Goal: Check status: Check status

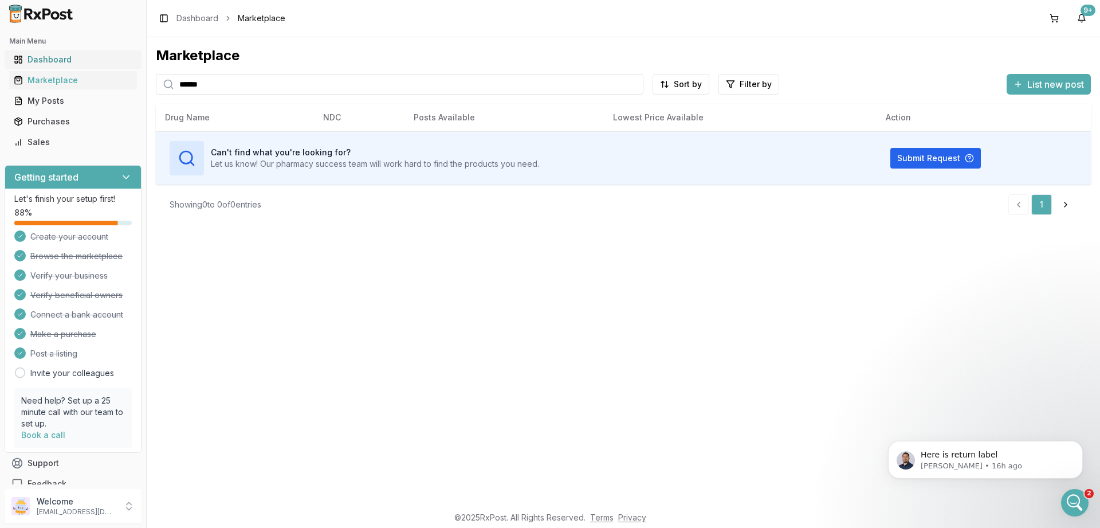
click at [59, 60] on div "Dashboard" at bounding box center [73, 59] width 119 height 11
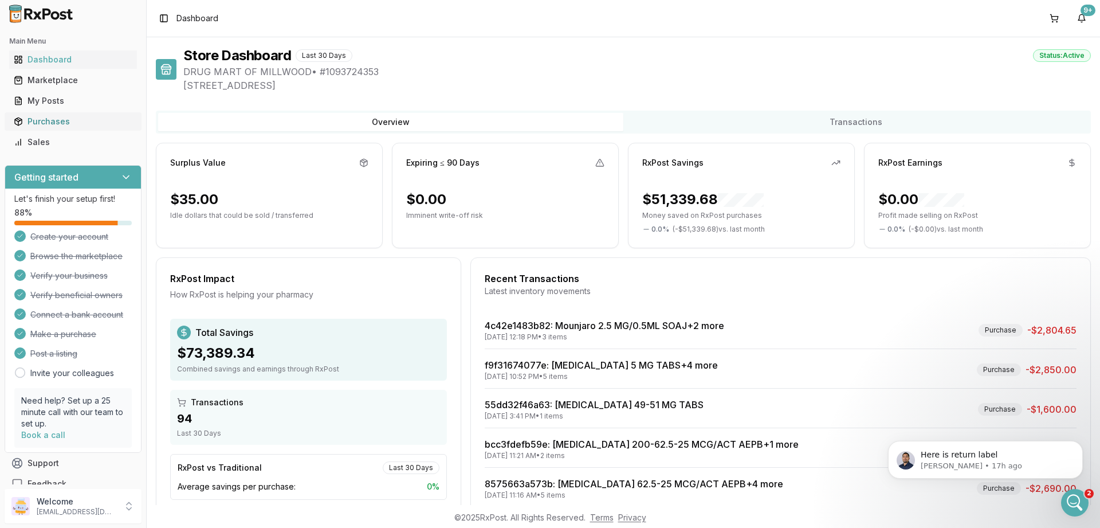
click at [46, 119] on div "Purchases" at bounding box center [73, 121] width 119 height 11
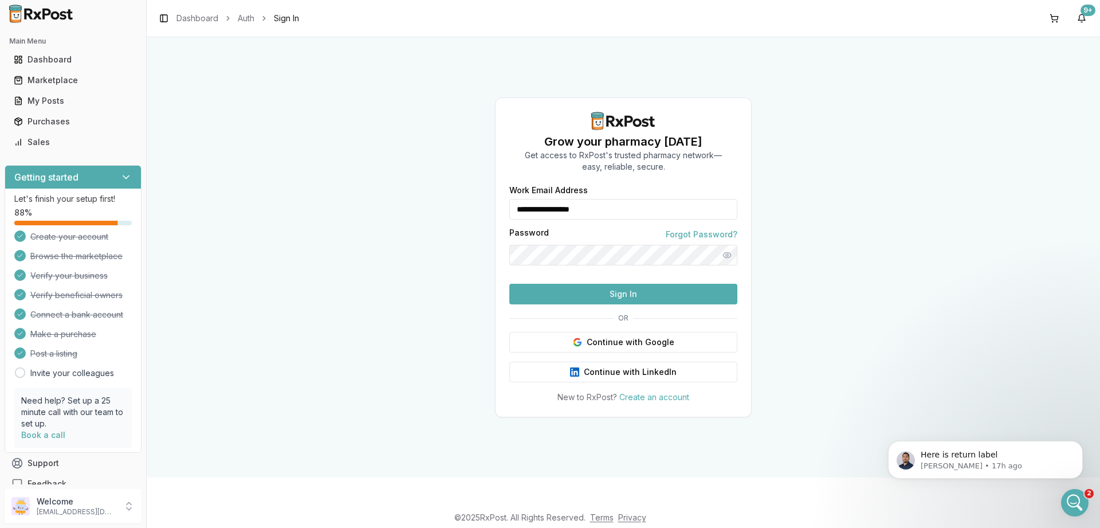
click at [583, 304] on button "Sign In" at bounding box center [623, 294] width 228 height 21
click at [554, 304] on button "Sign In" at bounding box center [623, 294] width 228 height 21
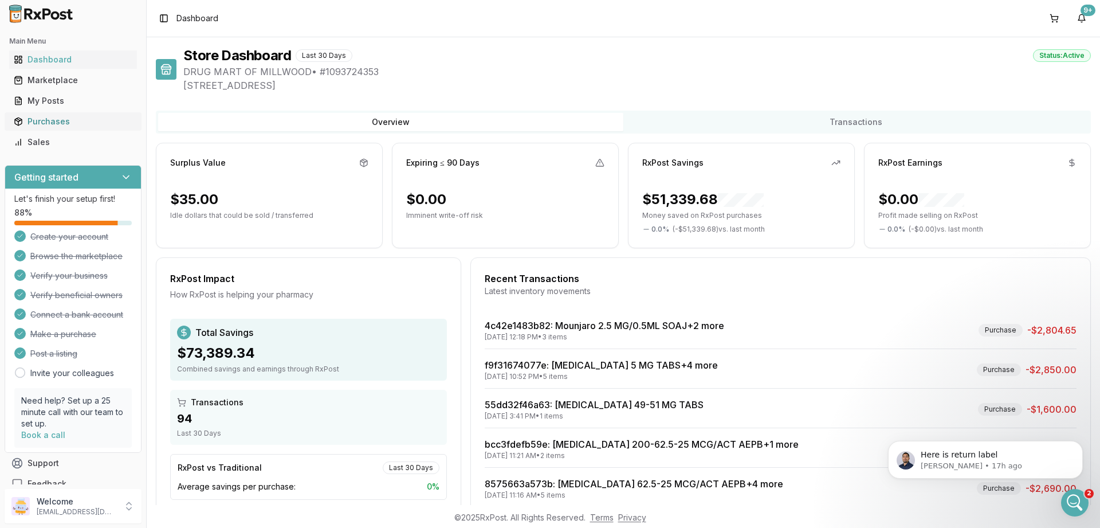
click at [61, 125] on div "Purchases" at bounding box center [73, 121] width 119 height 11
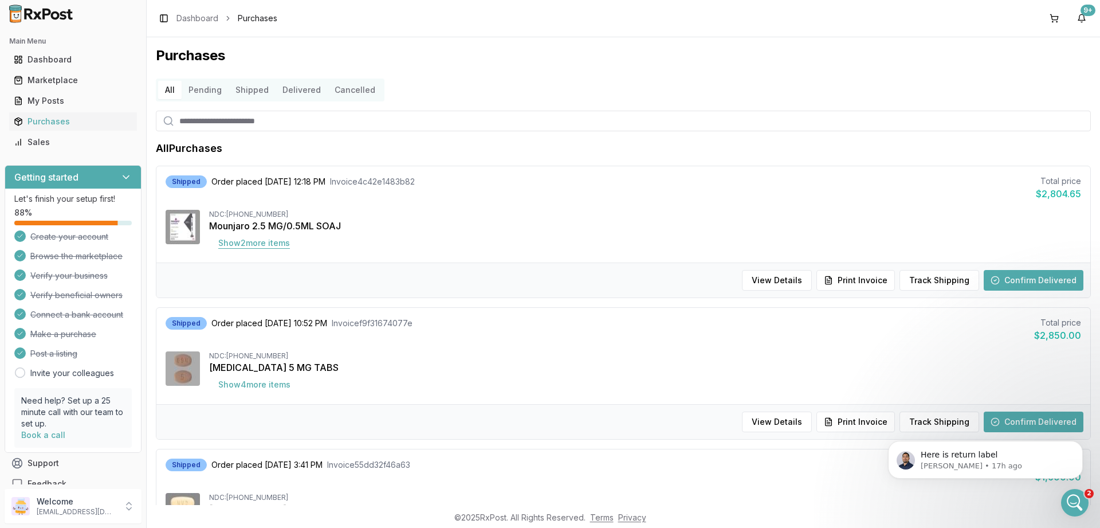
click at [268, 243] on button "Show 2 more item s" at bounding box center [254, 243] width 90 height 21
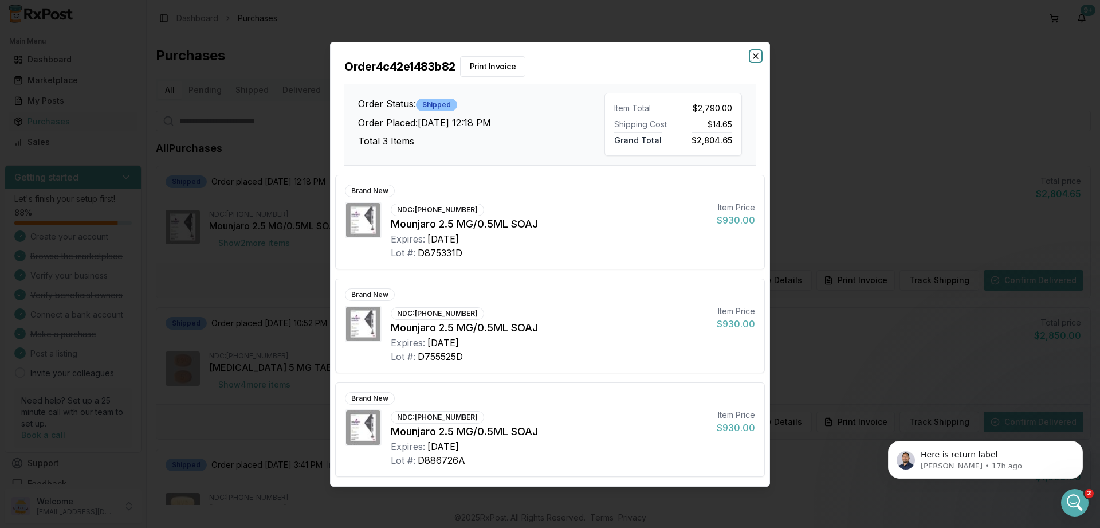
click at [755, 56] on icon "button" at bounding box center [755, 56] width 9 height 9
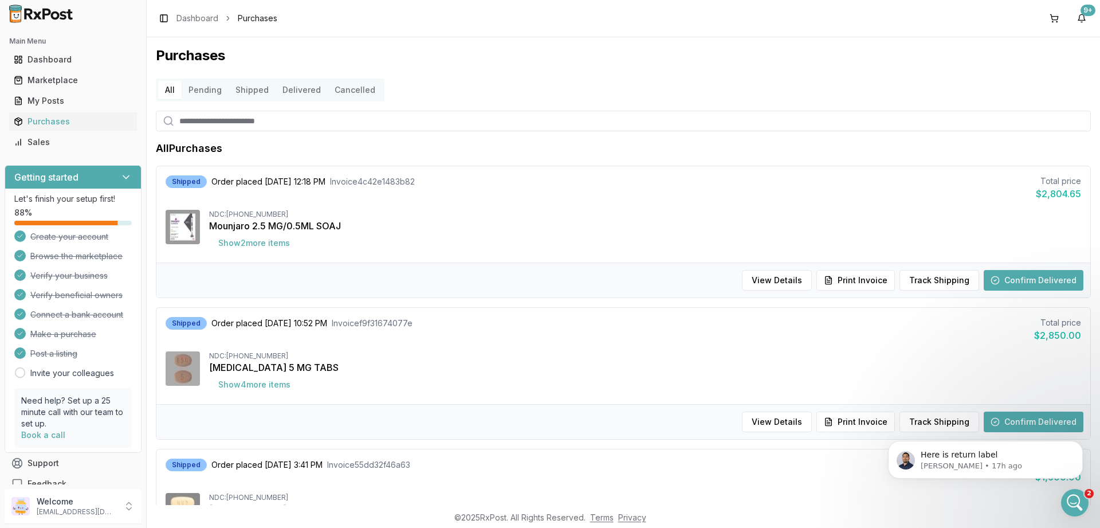
click at [195, 89] on button "Pending" at bounding box center [205, 90] width 47 height 18
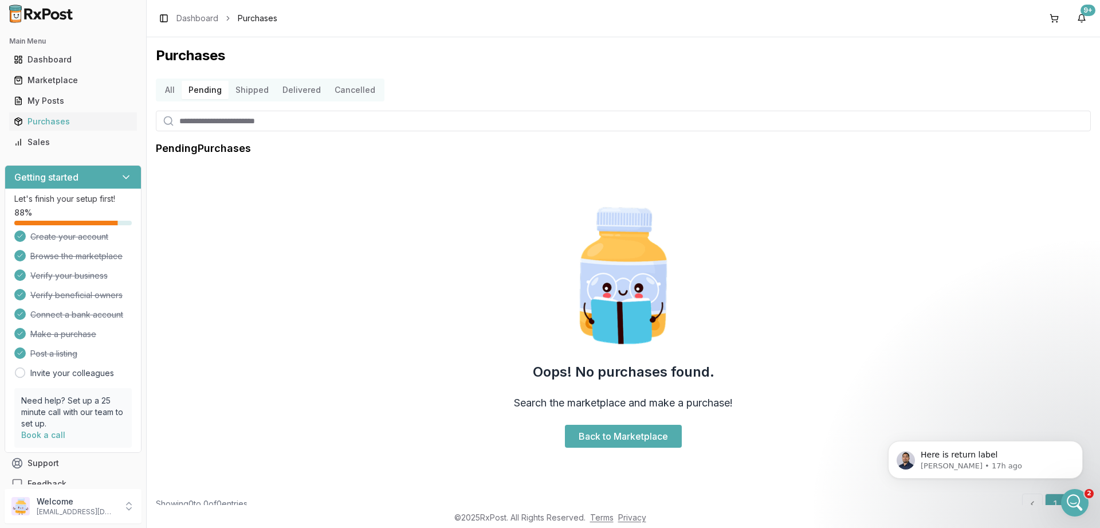
click at [257, 90] on button "Shipped" at bounding box center [252, 90] width 47 height 18
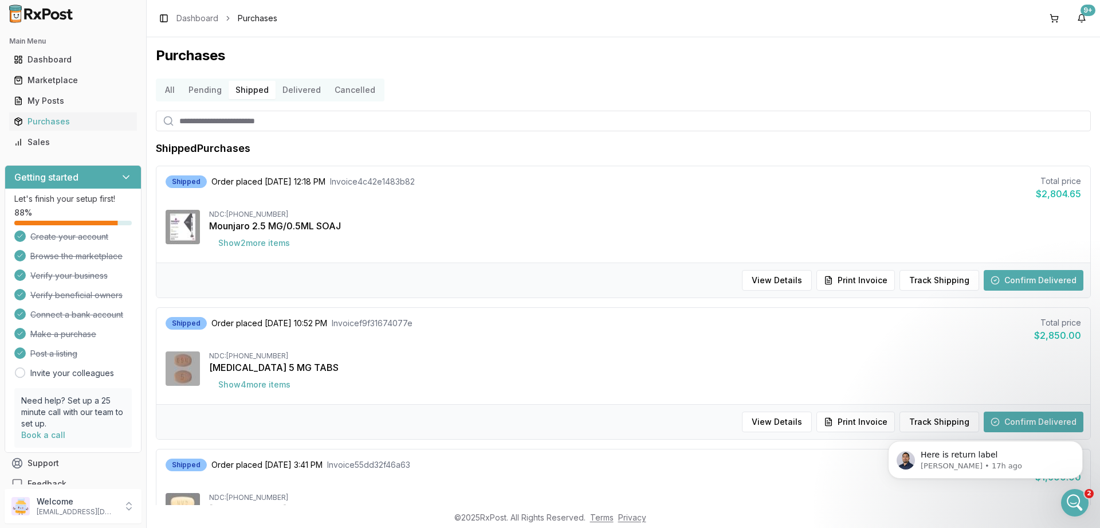
click at [295, 94] on button "Delivered" at bounding box center [302, 90] width 52 height 18
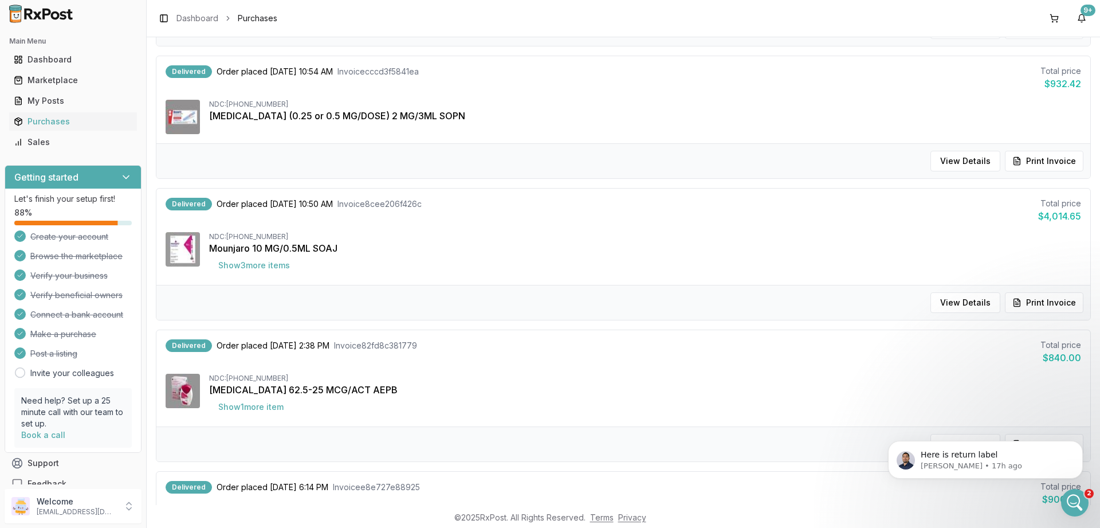
scroll to position [481, 0]
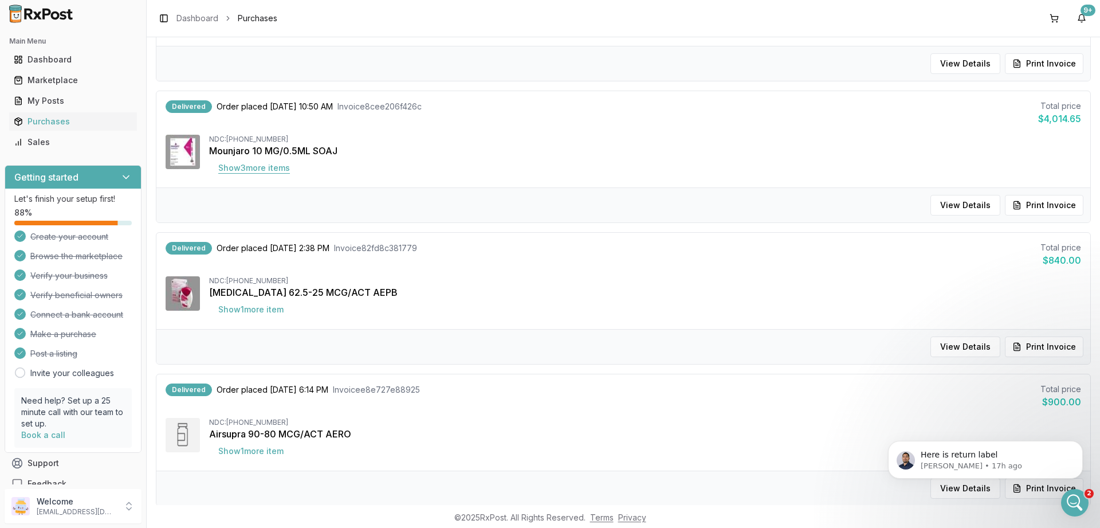
click at [253, 164] on button "Show 3 more item s" at bounding box center [254, 168] width 90 height 21
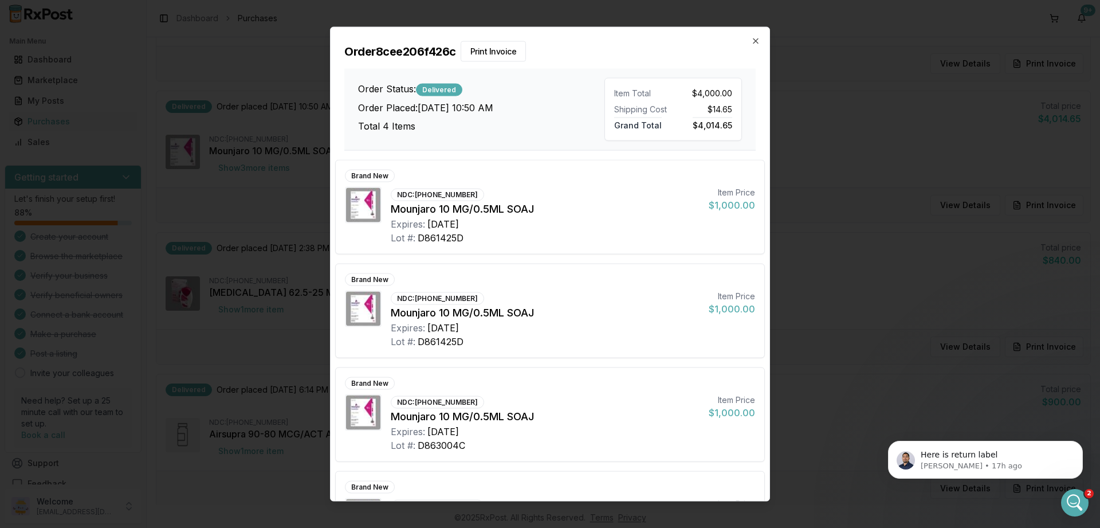
scroll to position [72, 0]
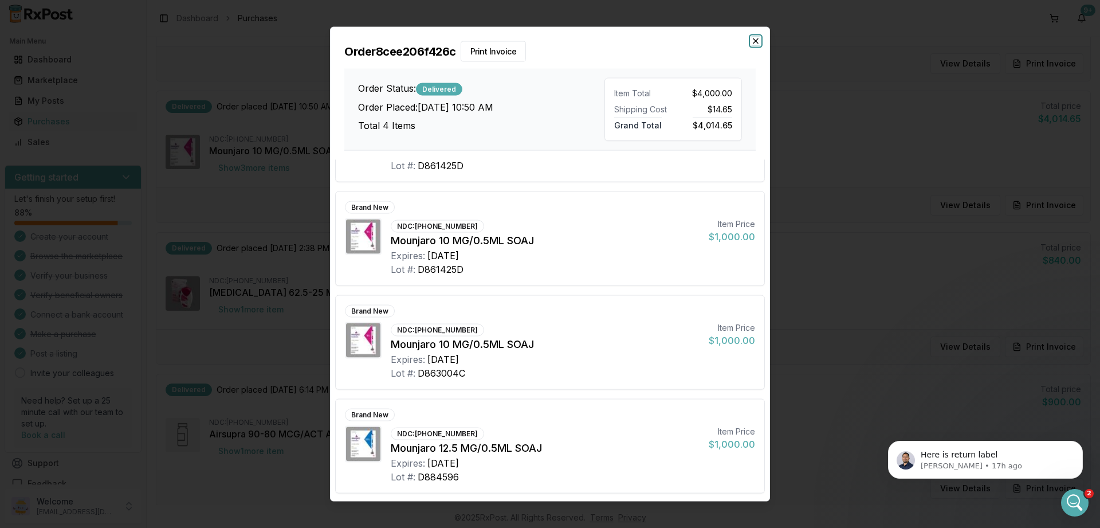
click at [753, 41] on icon "button" at bounding box center [755, 40] width 9 height 9
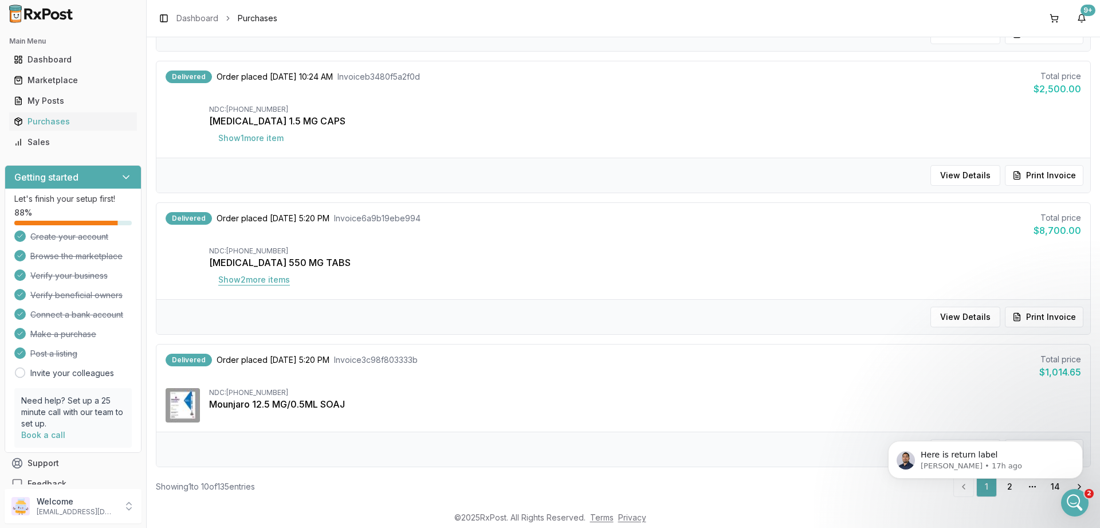
scroll to position [1097, 0]
